Goal: Use online tool/utility

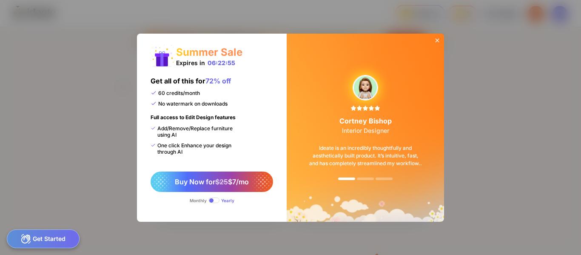
scroll to position [0, 313]
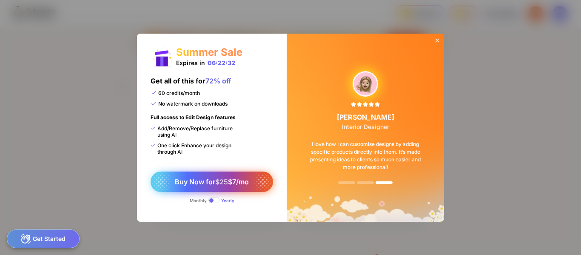
click at [243, 184] on span "Buy Now for $25 $7/mo" at bounding box center [212, 181] width 74 height 9
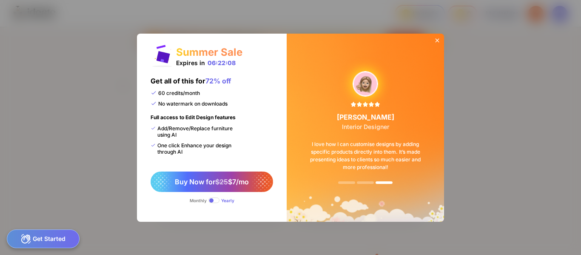
click at [195, 201] on div "Monthly" at bounding box center [198, 200] width 17 height 5
click at [436, 42] on icon at bounding box center [437, 40] width 4 height 4
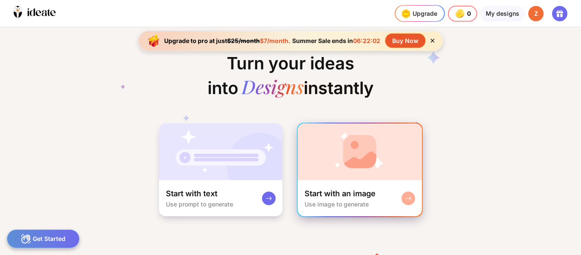
click at [380, 155] on img at bounding box center [360, 151] width 124 height 57
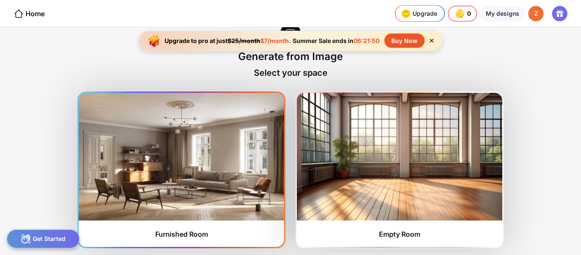
click at [232, 147] on img at bounding box center [181, 157] width 205 height 128
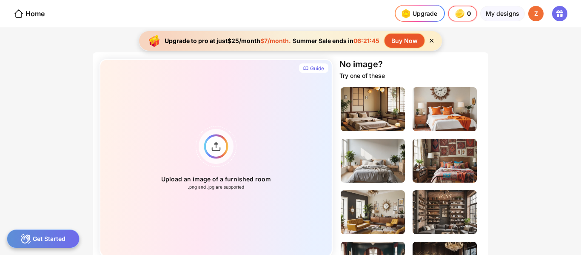
click at [432, 39] on icon at bounding box center [431, 40] width 7 height 7
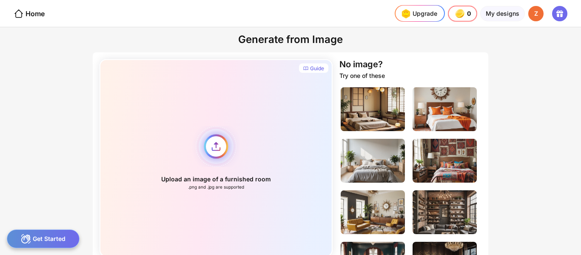
click at [212, 152] on div "Upload an image of a furnished room .png and .jpg are supported" at bounding box center [215, 157] width 233 height 197
